Goal: Task Accomplishment & Management: Manage account settings

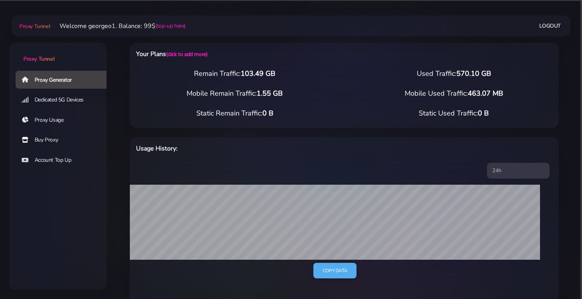
click at [49, 160] on link "Account Top Up" at bounding box center [64, 160] width 97 height 18
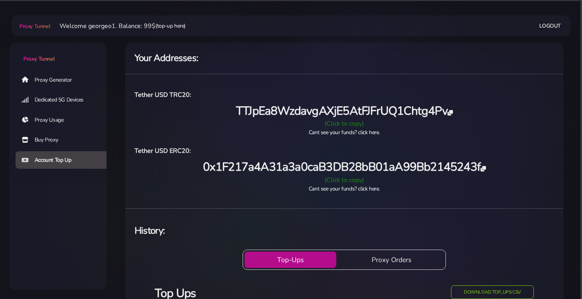
click at [174, 25] on link "(top-up here)" at bounding box center [170, 26] width 30 height 8
click at [173, 25] on link "(top-up here)" at bounding box center [170, 26] width 30 height 8
click at [340, 122] on div "(Click to copy)" at bounding box center [344, 123] width 429 height 9
click at [351, 121] on div "(Click to copy)" at bounding box center [344, 123] width 429 height 9
